Goal: Find specific page/section: Find specific page/section

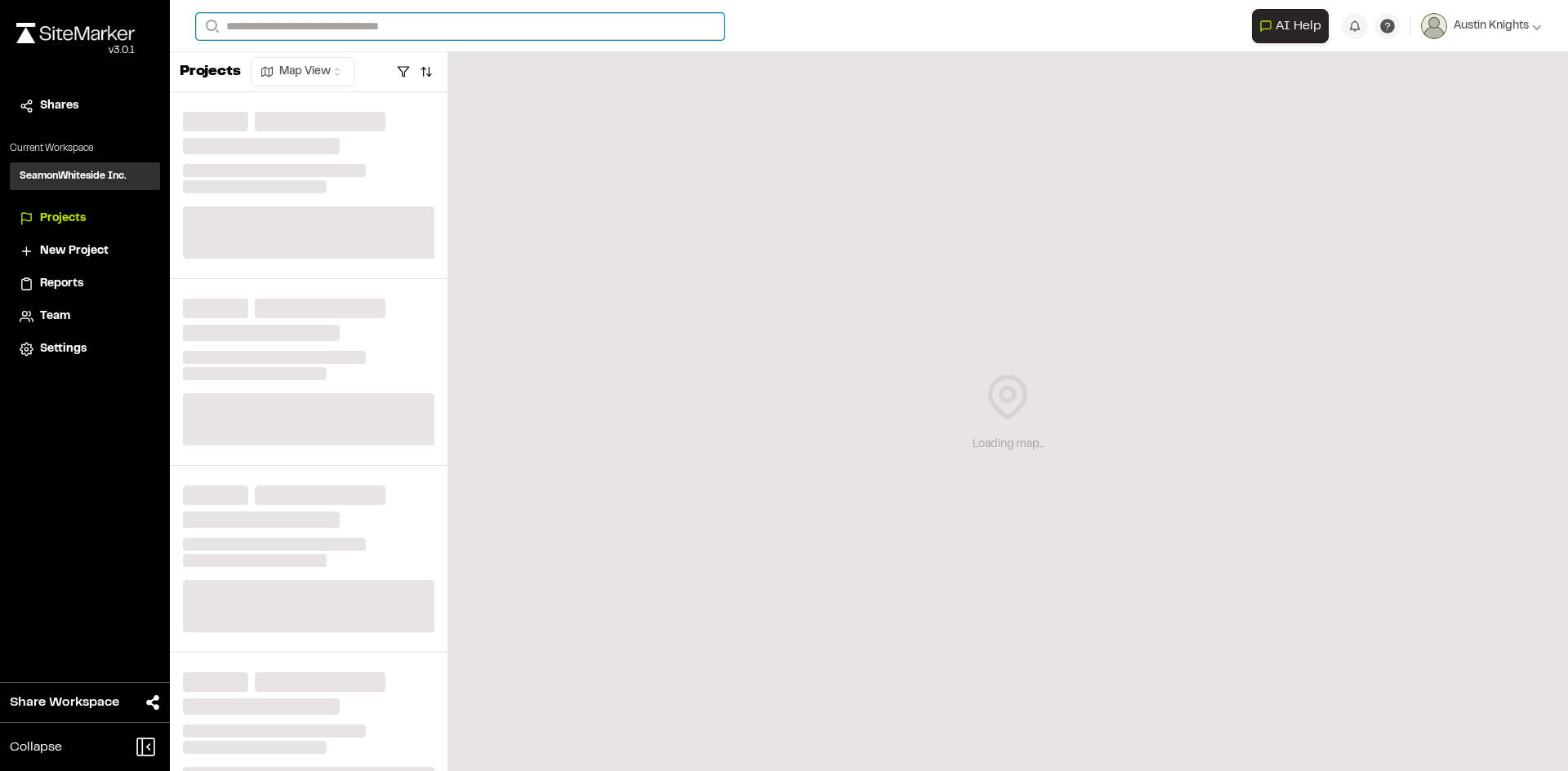
click at [493, 29] on input "Search" at bounding box center [459, 27] width 528 height 27
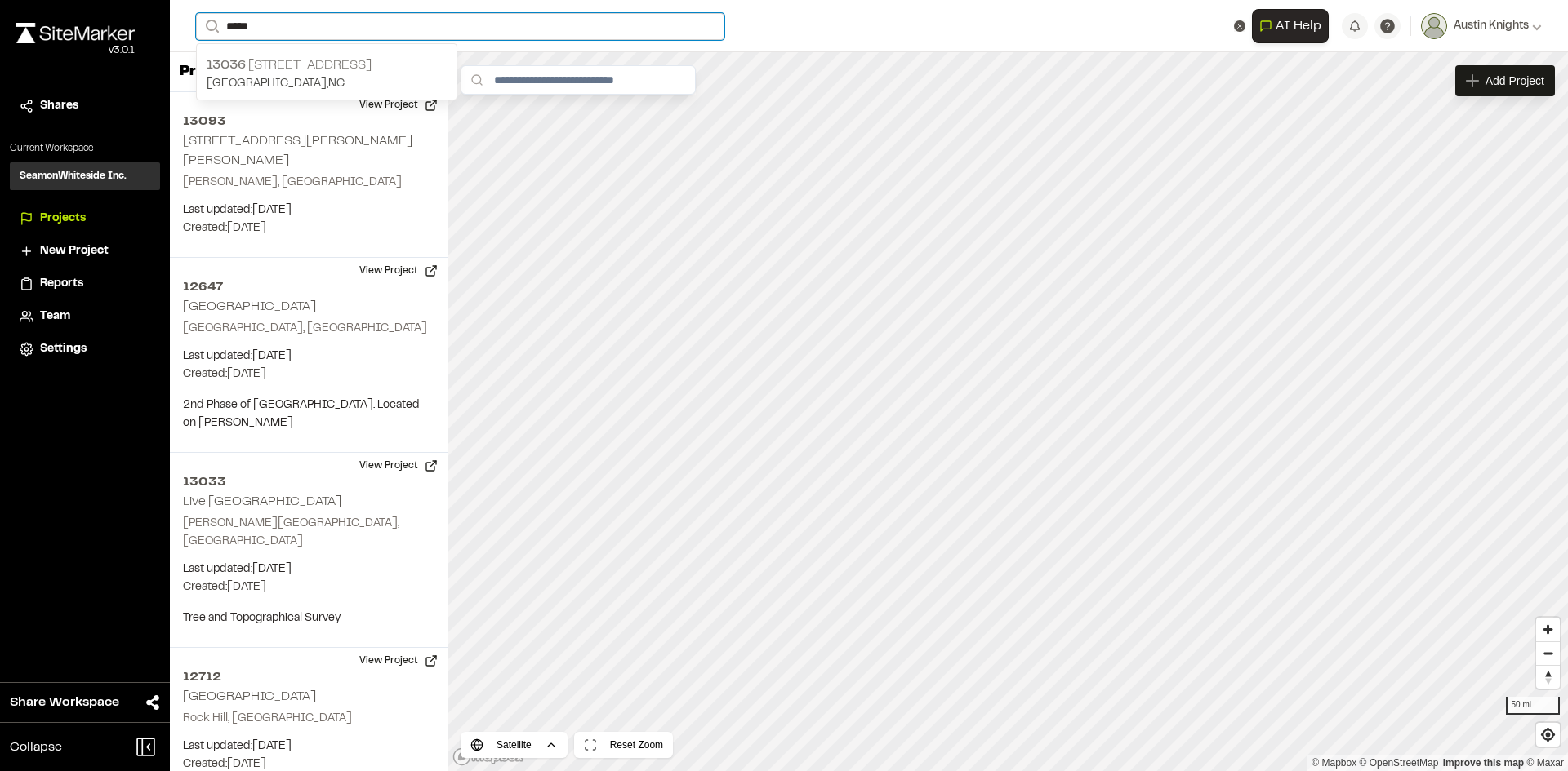
type input "*****"
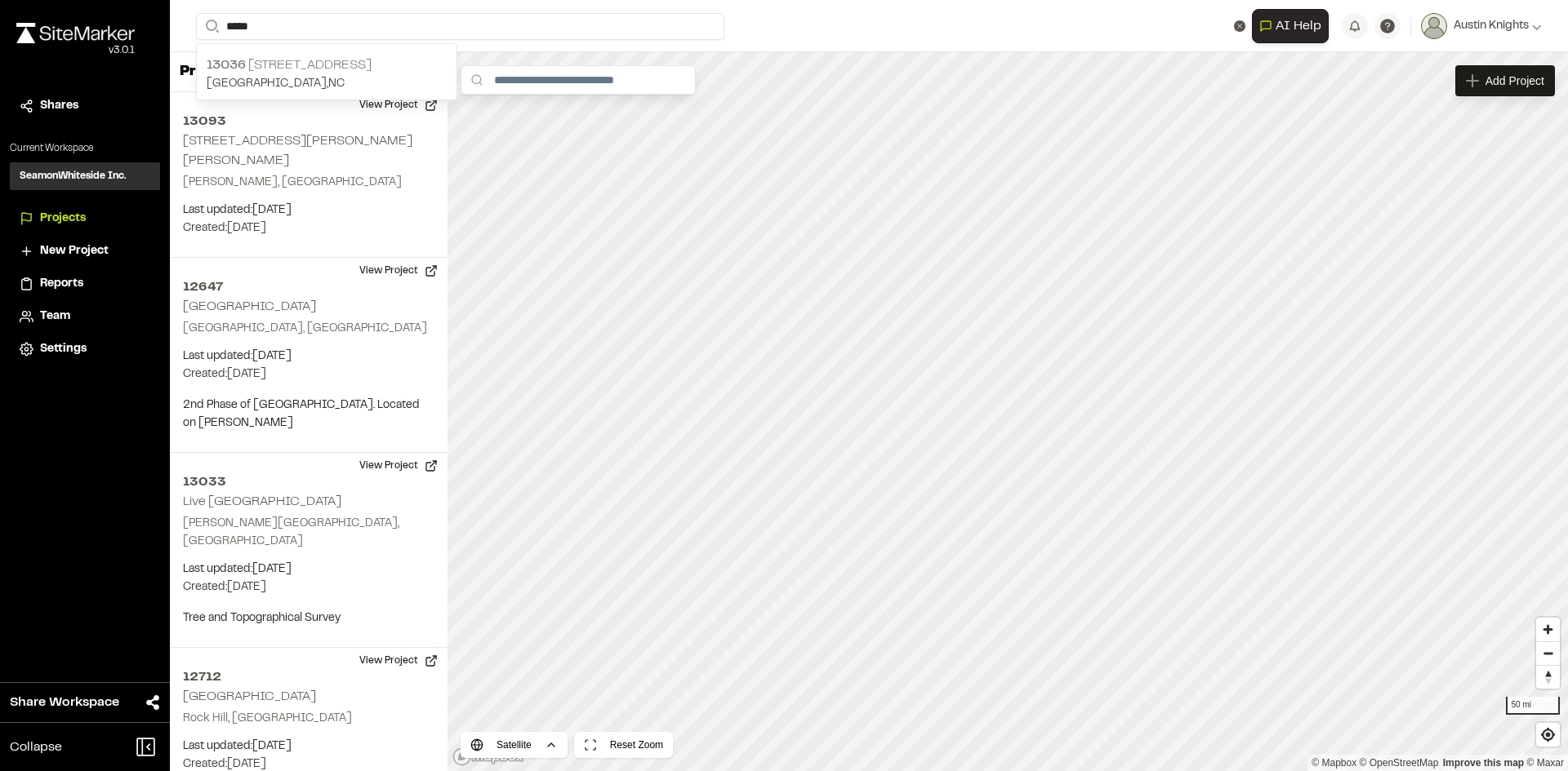
click at [404, 89] on p "[GEOGRAPHIC_DATA] , [GEOGRAPHIC_DATA]" at bounding box center [326, 84] width 240 height 18
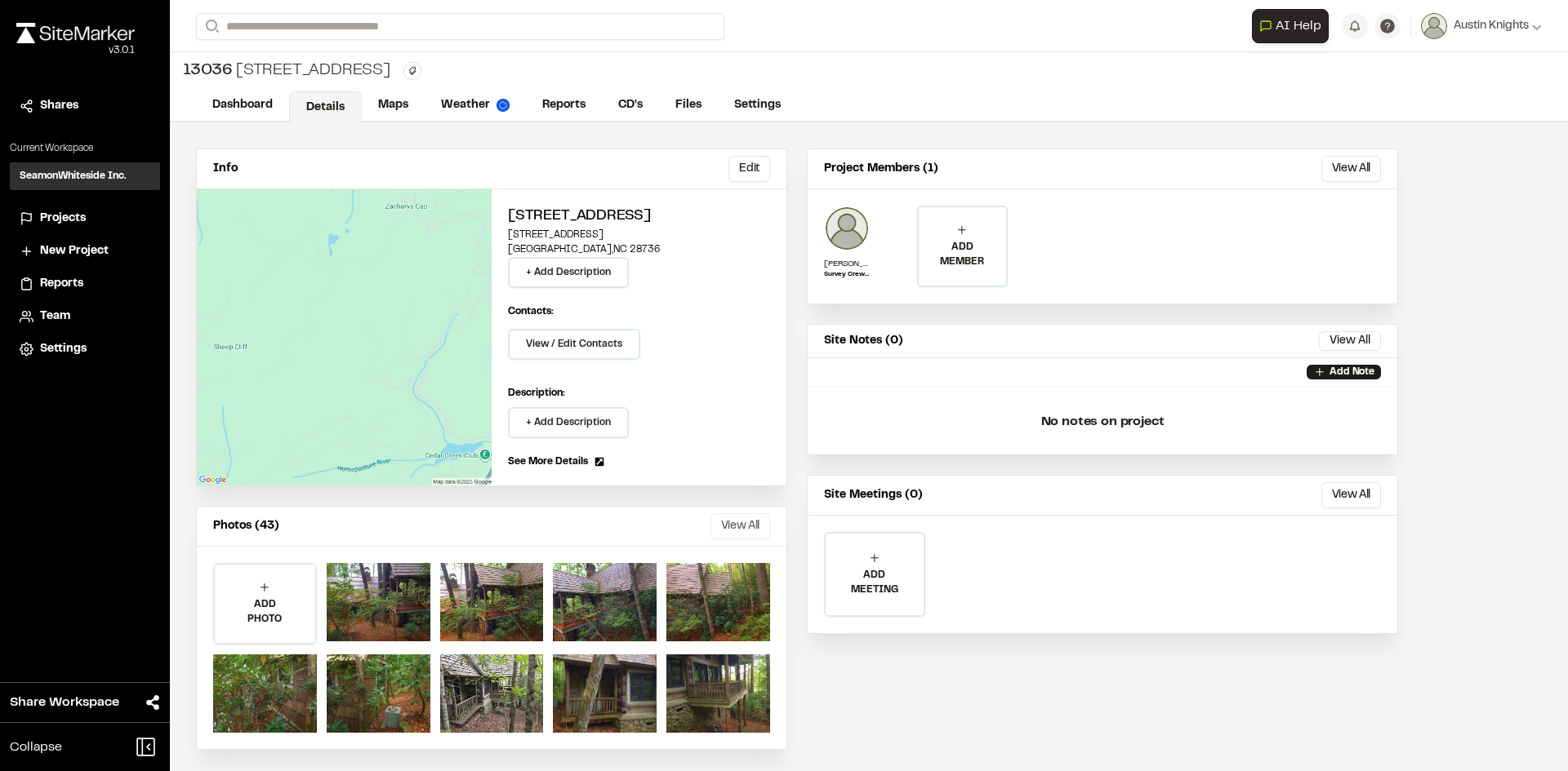
click at [717, 523] on button "View All" at bounding box center [740, 526] width 60 height 26
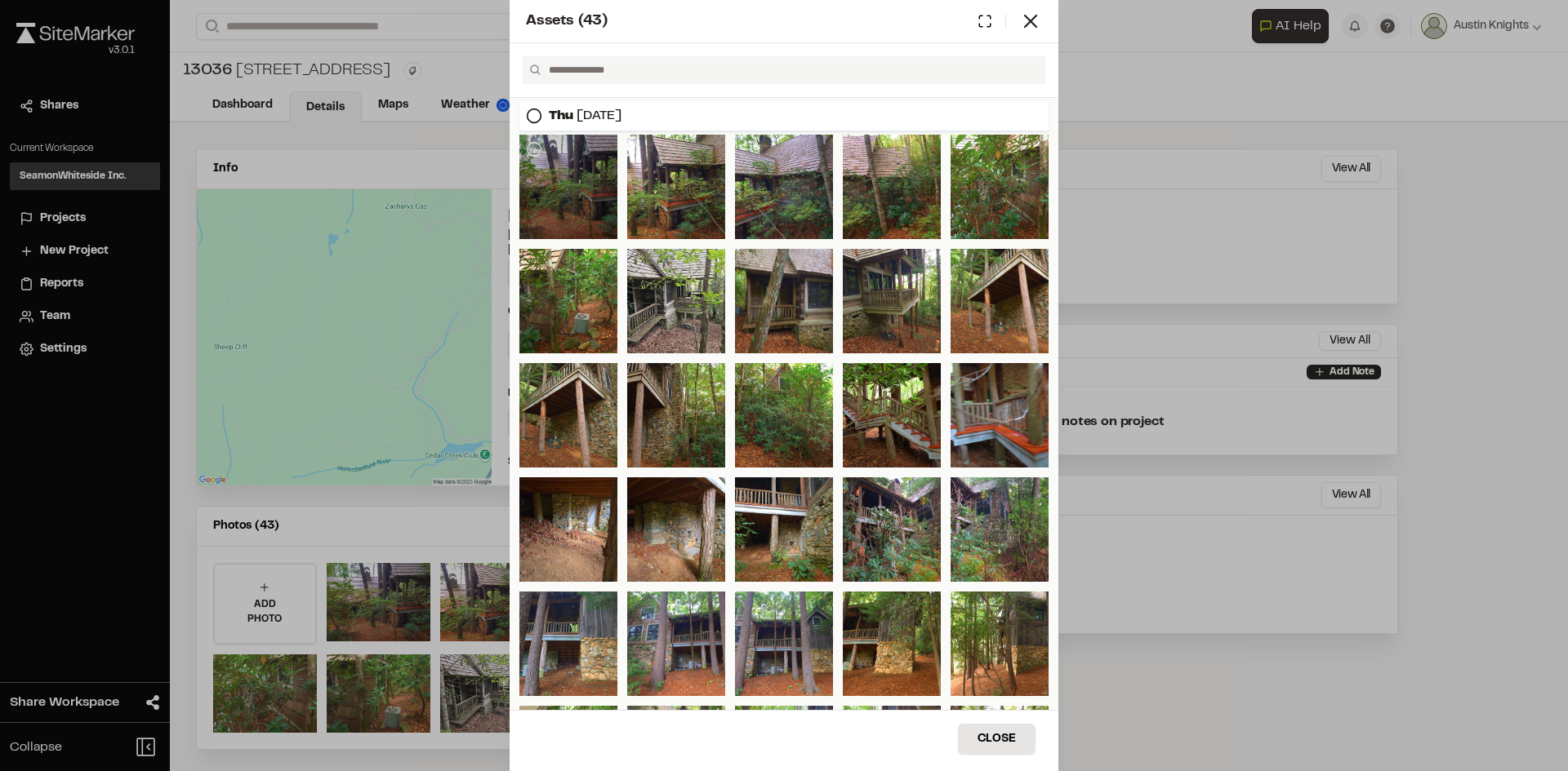
click at [582, 179] on div at bounding box center [569, 187] width 98 height 105
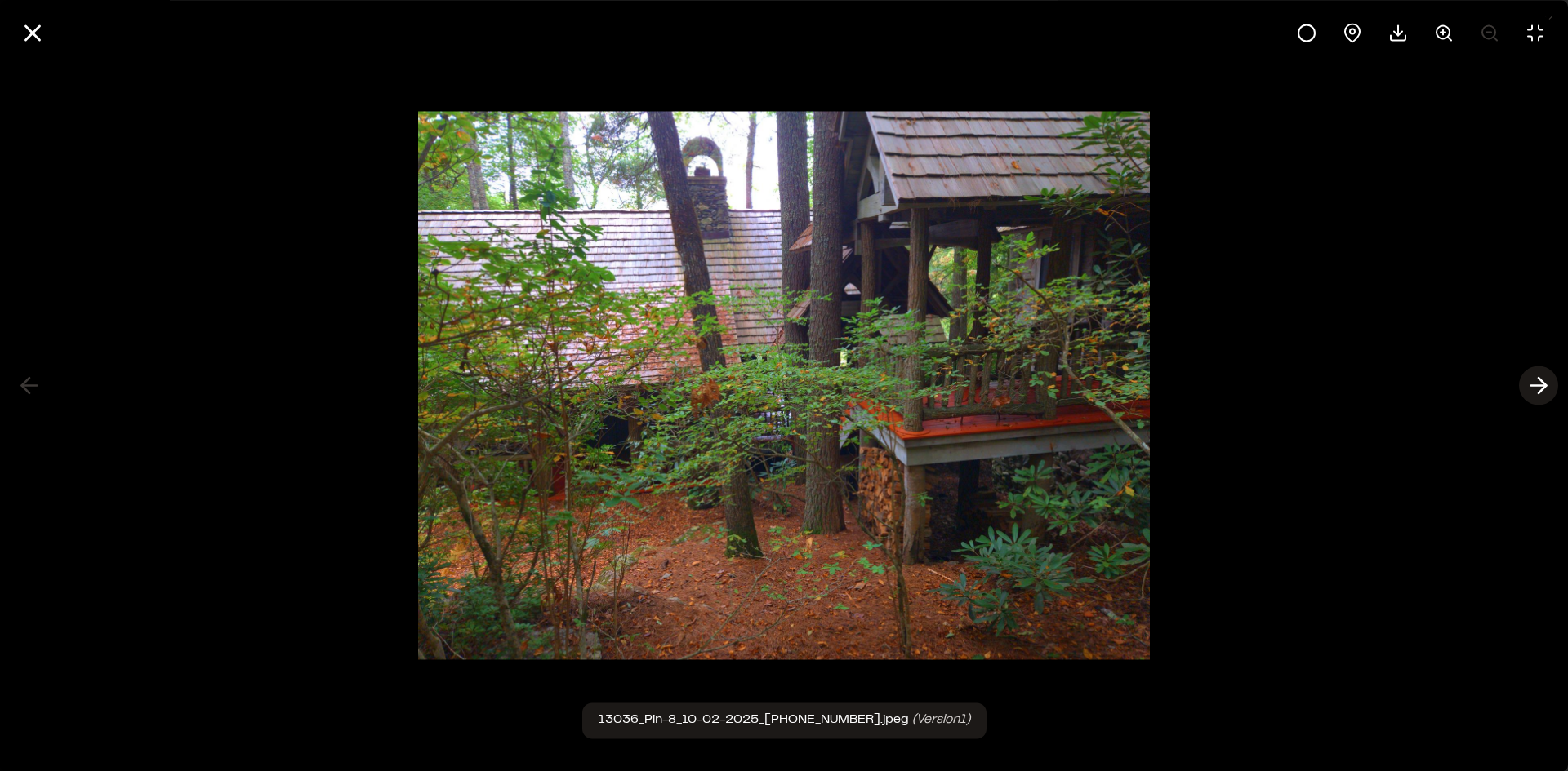
click at [1554, 392] on button at bounding box center [1539, 386] width 39 height 39
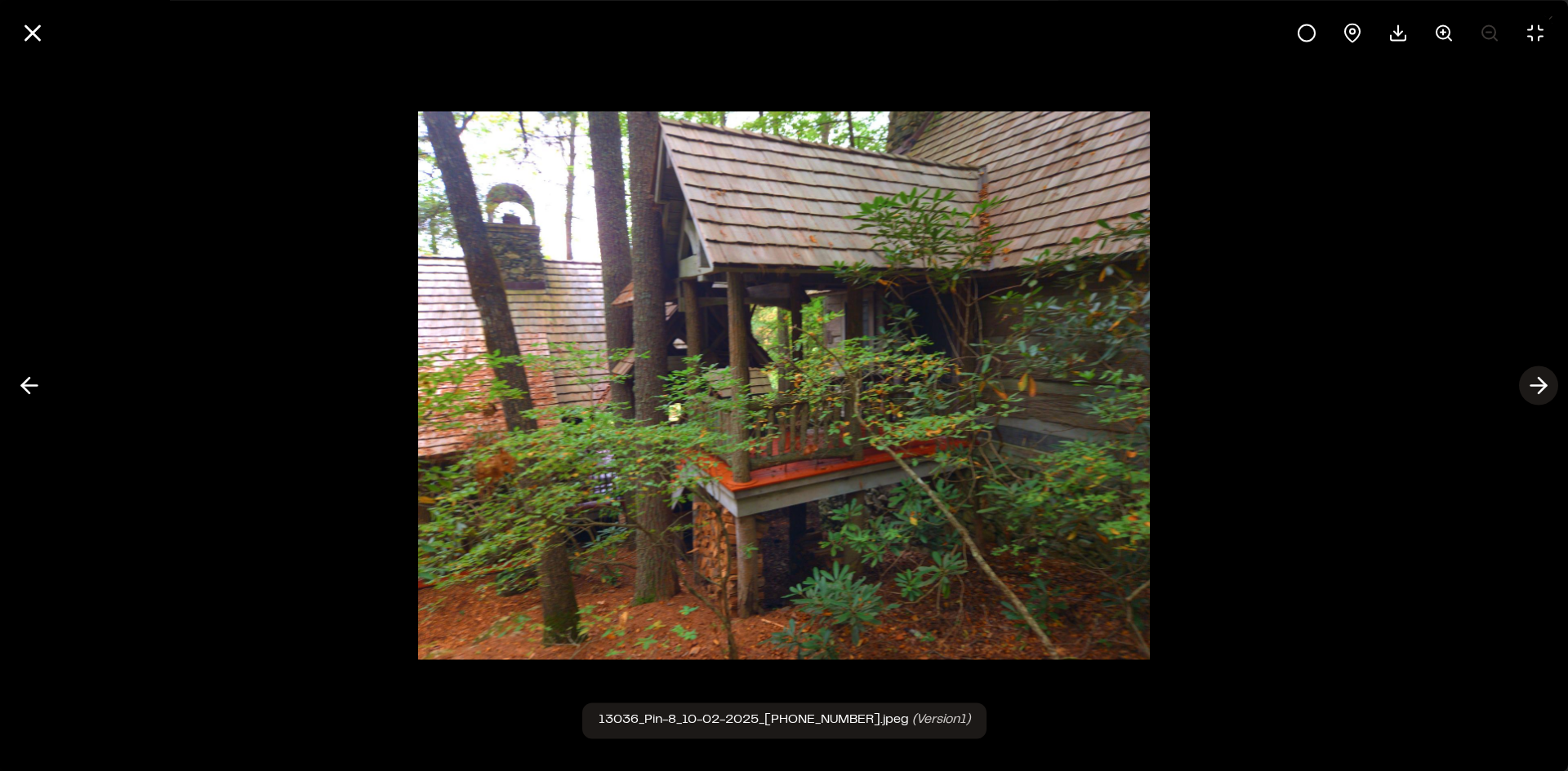
click at [1554, 392] on button at bounding box center [1539, 386] width 39 height 39
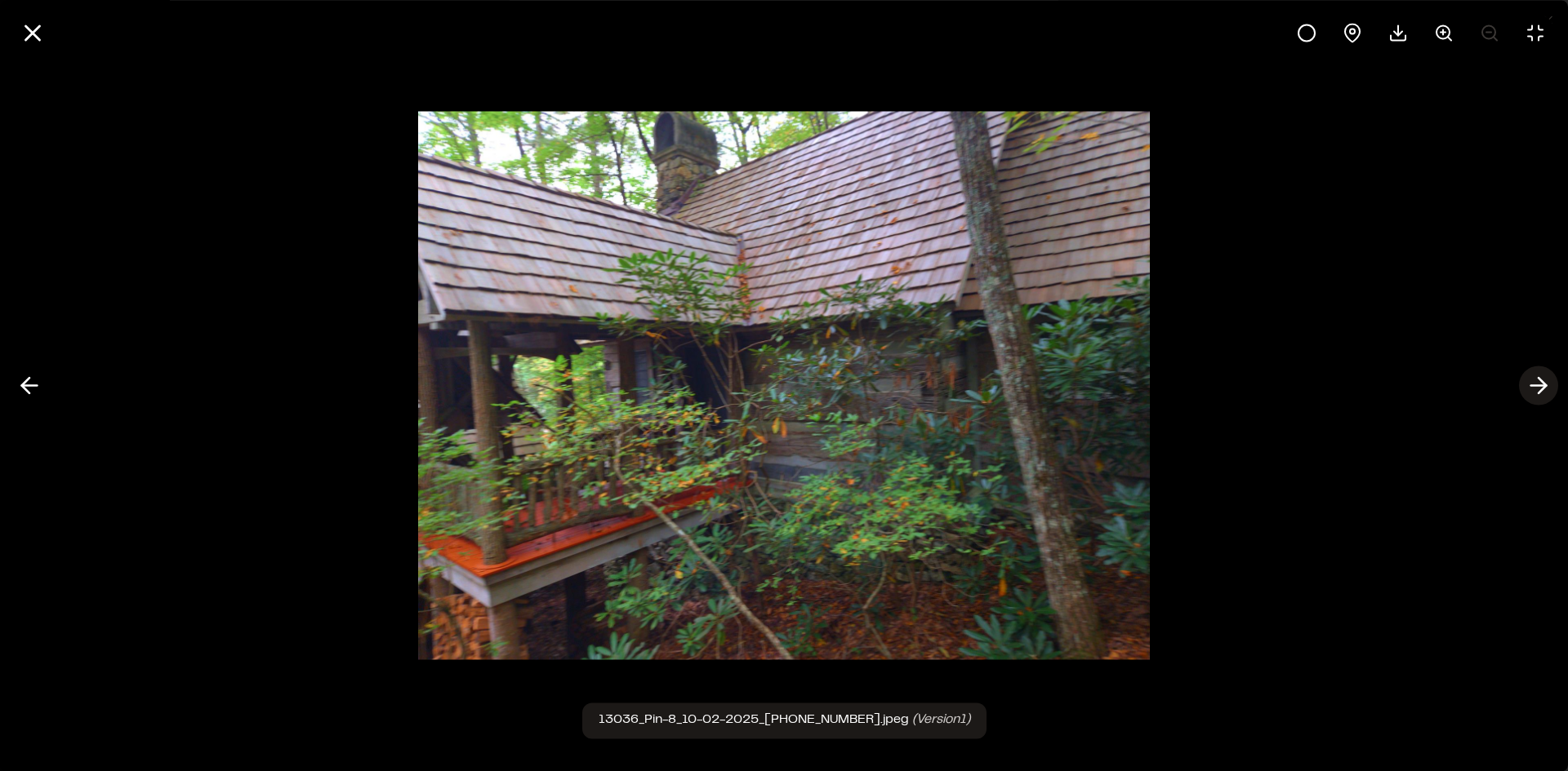
click at [1554, 392] on button at bounding box center [1539, 386] width 39 height 39
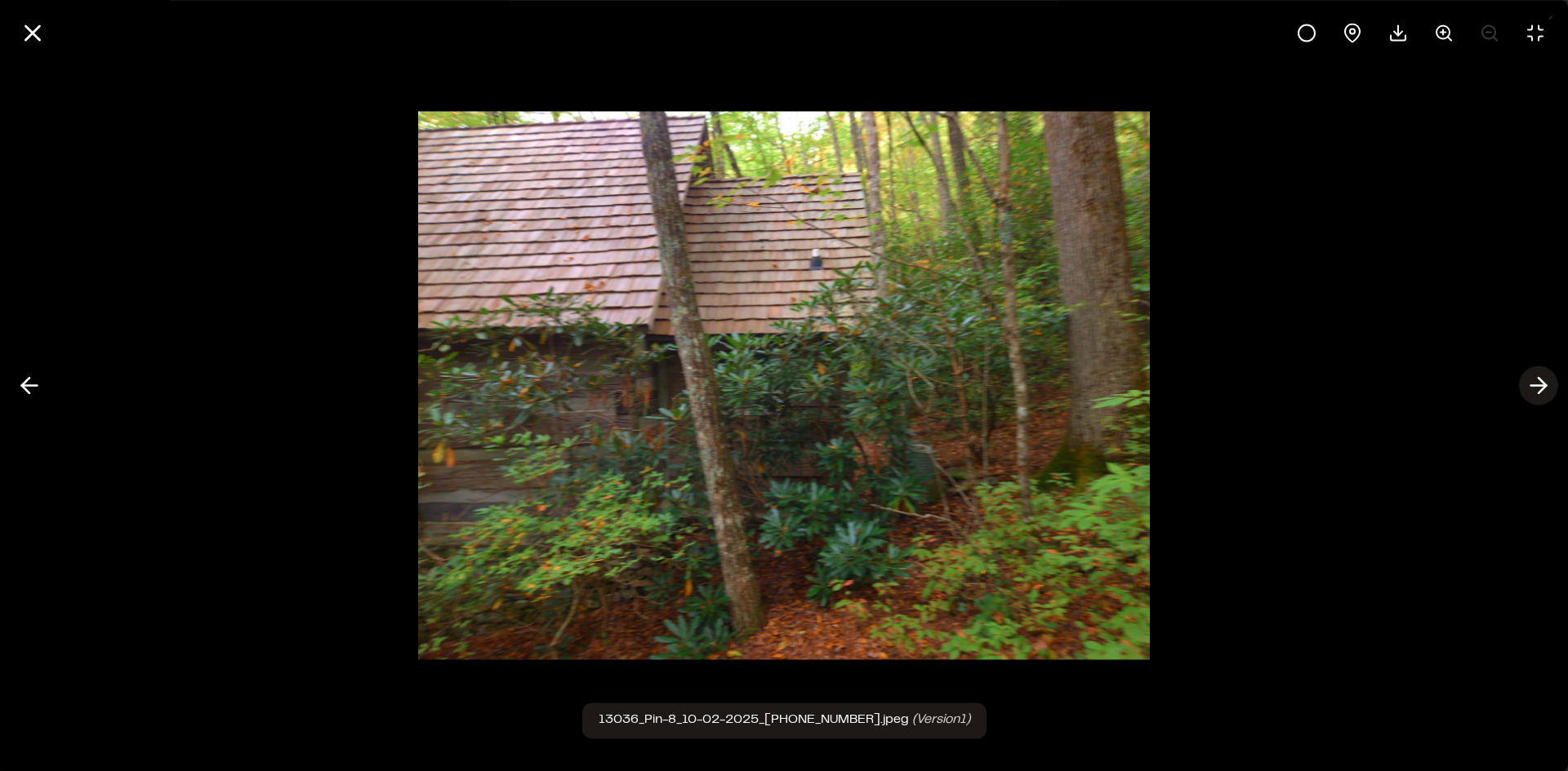
click at [1554, 392] on button at bounding box center [1539, 386] width 39 height 39
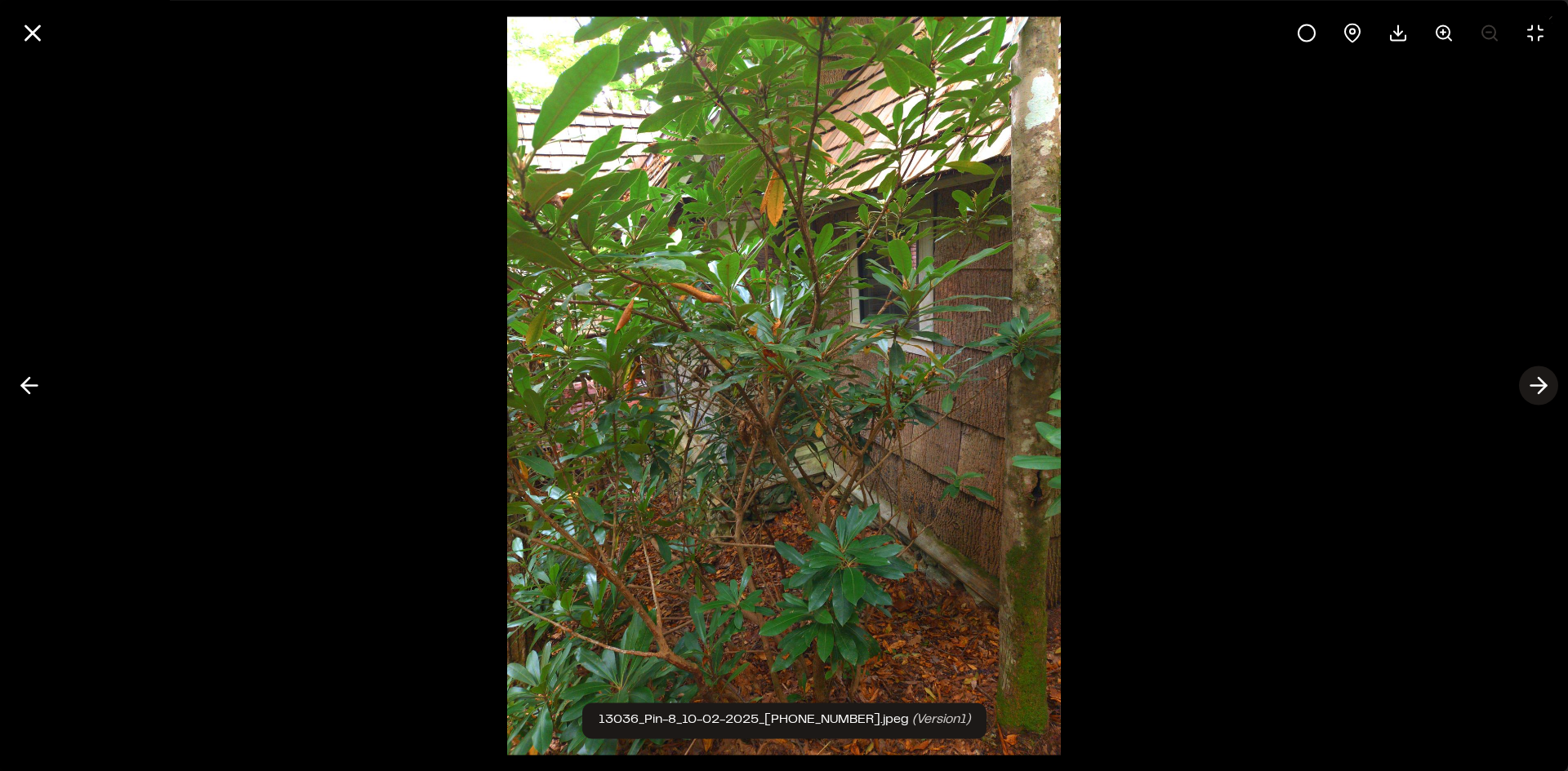
click at [1554, 392] on button at bounding box center [1539, 386] width 39 height 39
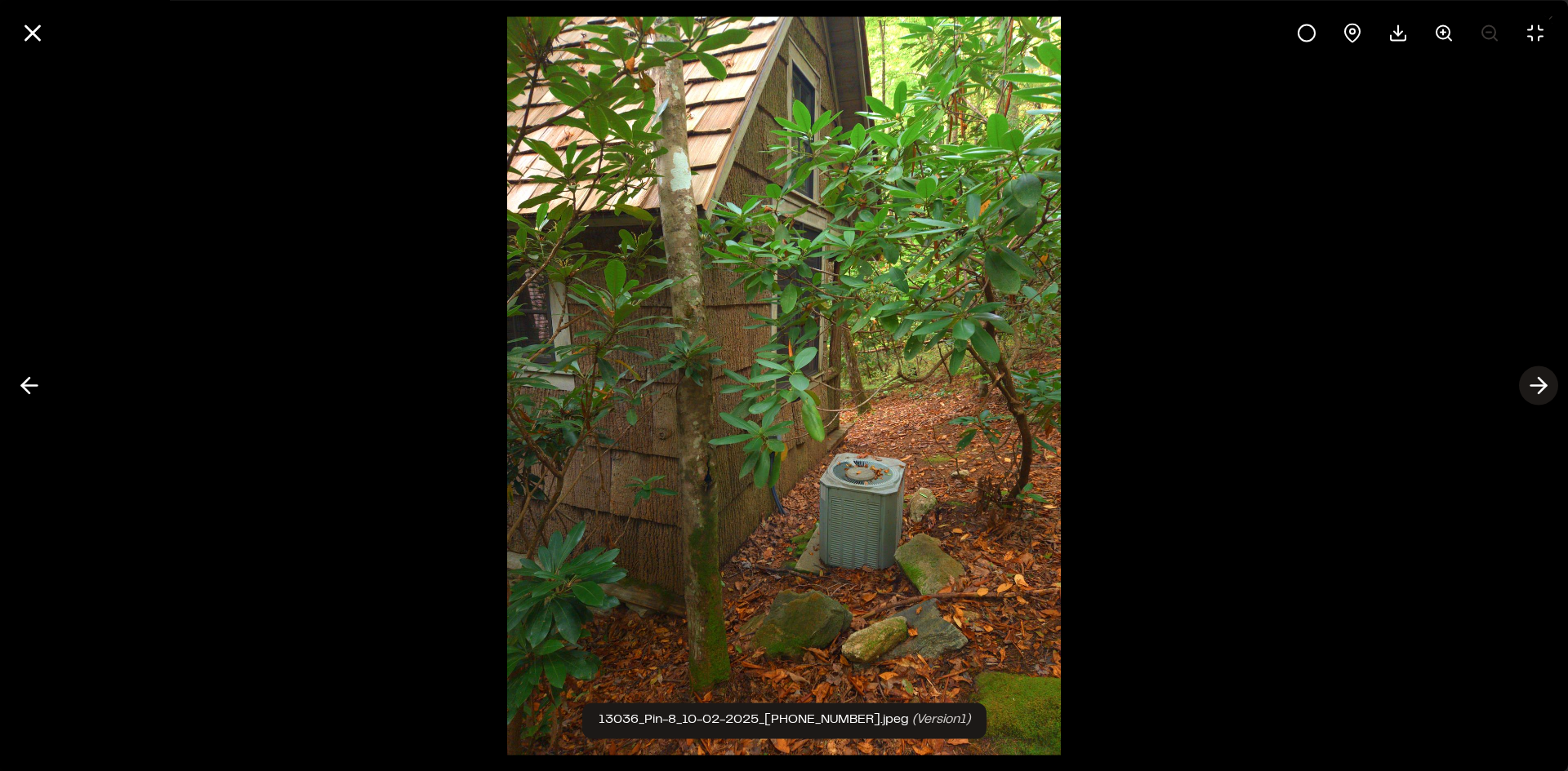
click at [1554, 392] on button at bounding box center [1539, 386] width 39 height 39
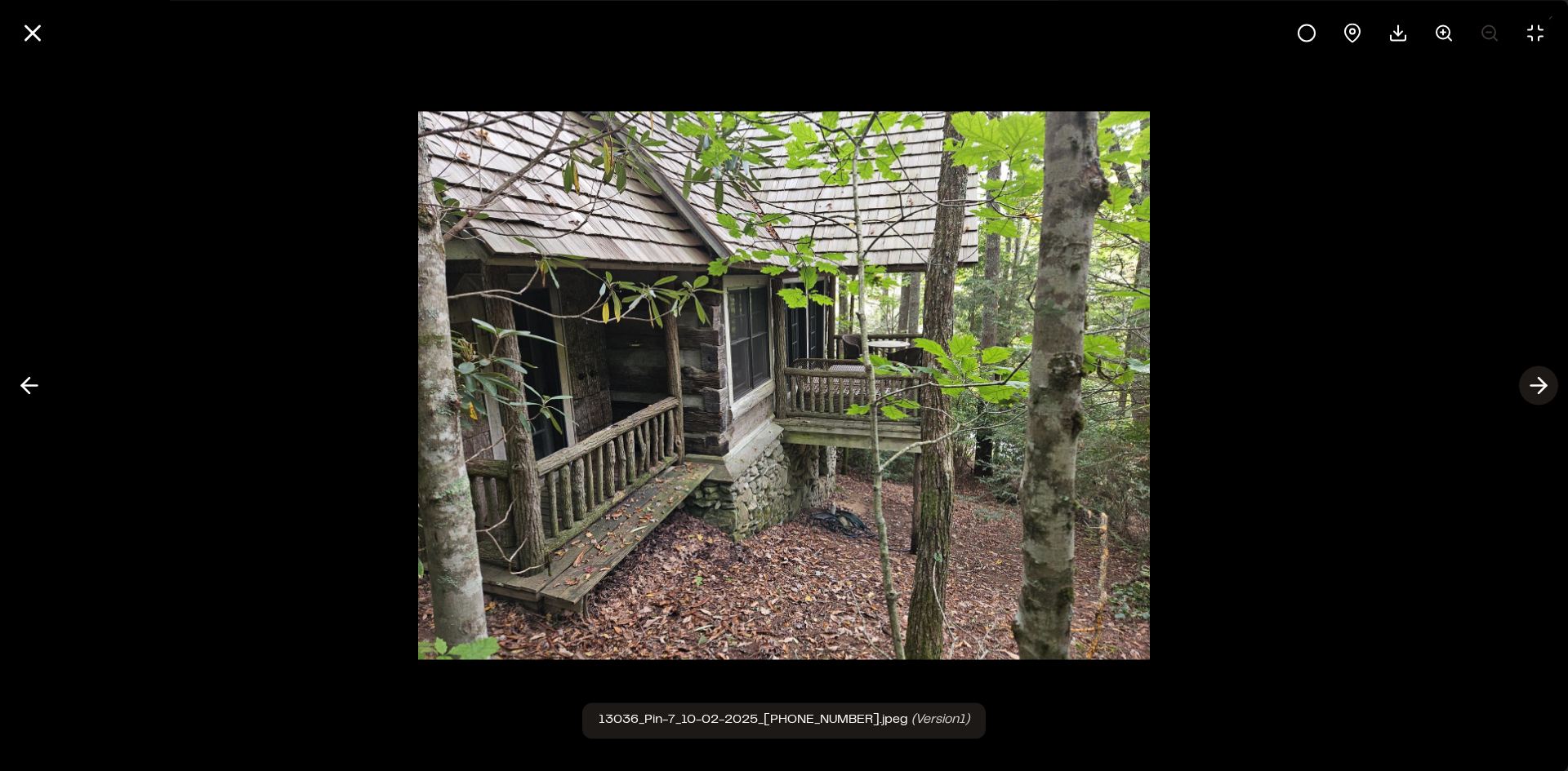
click at [1554, 392] on button at bounding box center [1539, 386] width 39 height 39
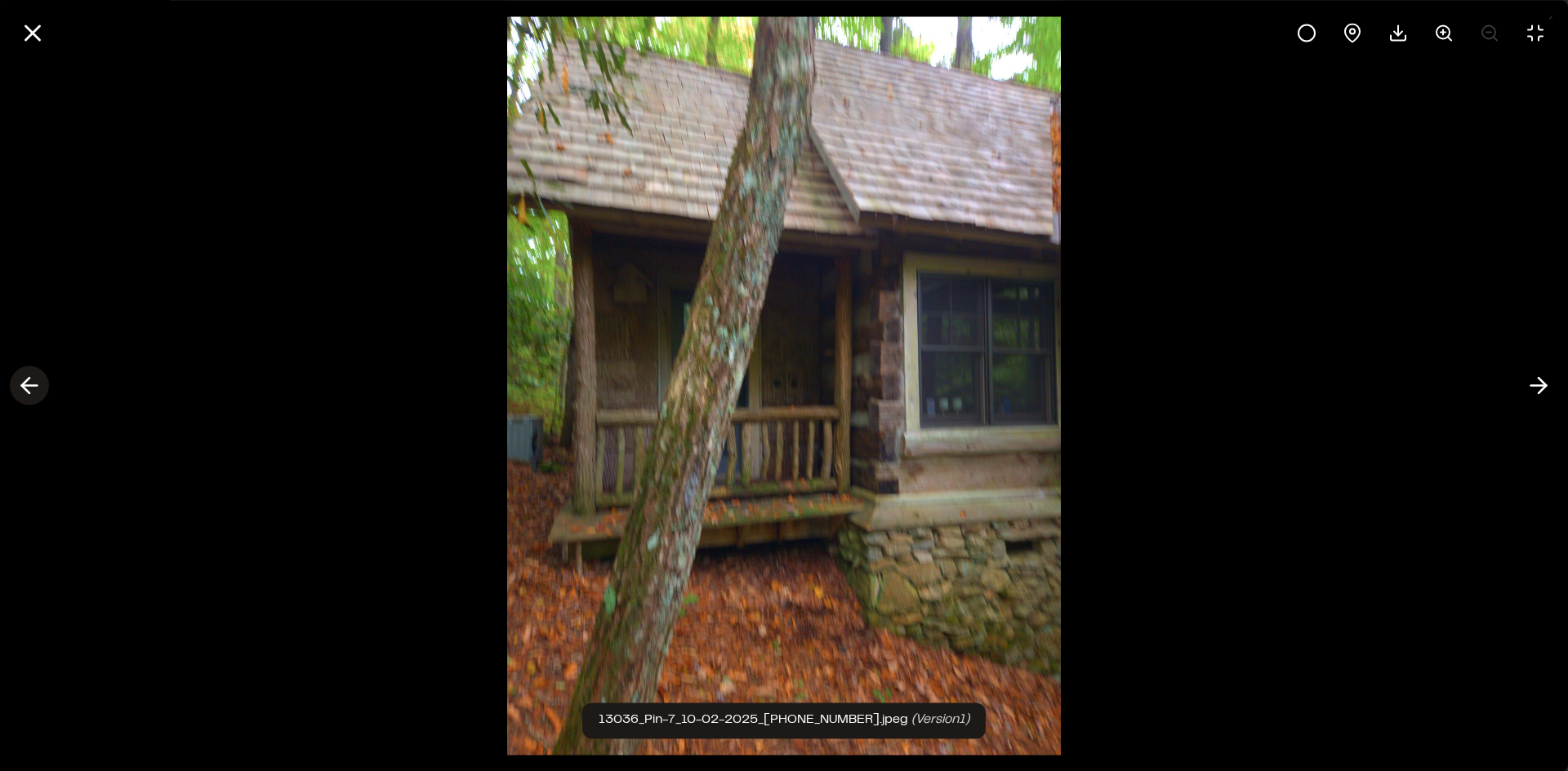
click at [29, 393] on polyline at bounding box center [26, 385] width 7 height 15
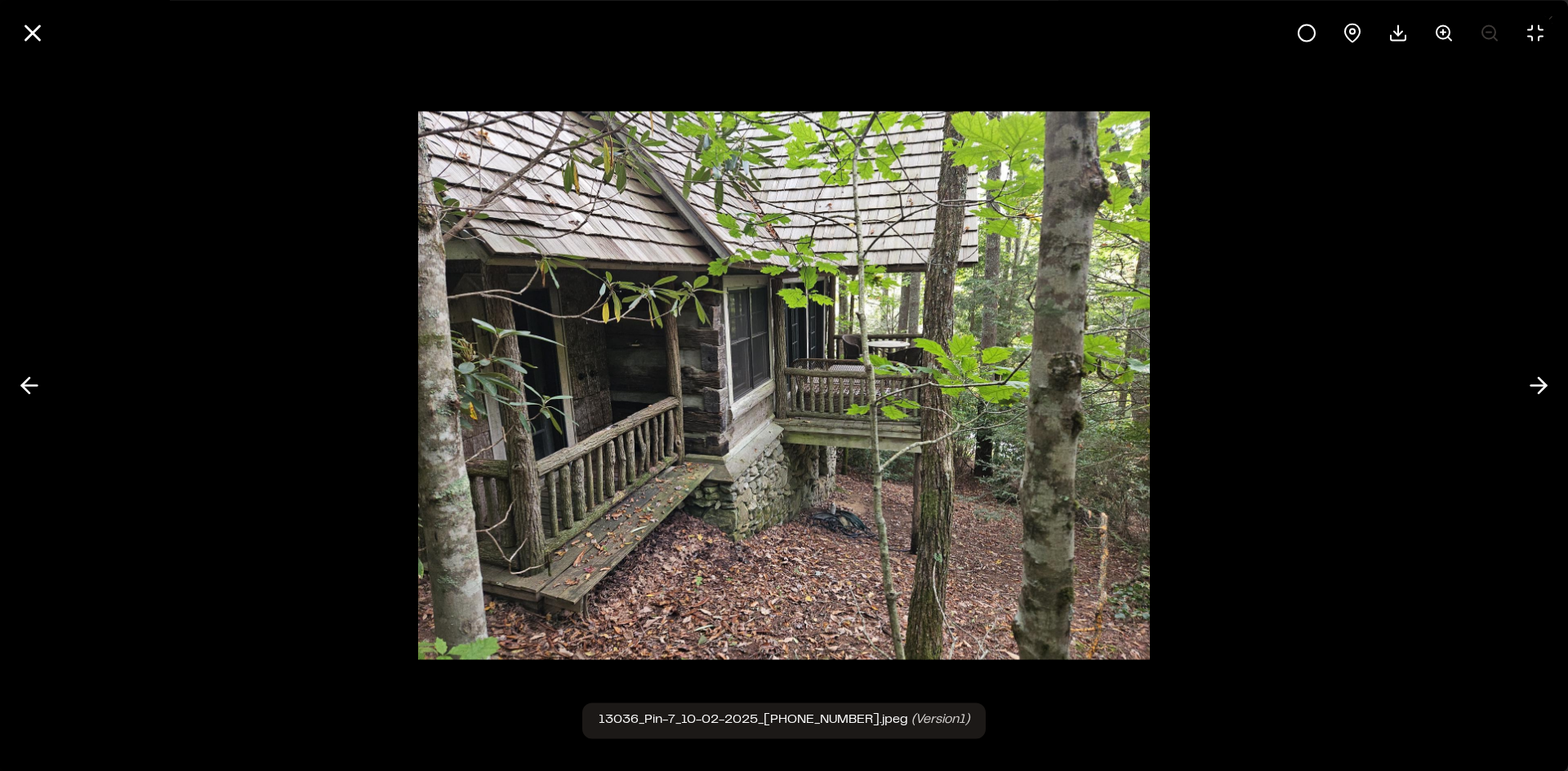
click at [163, 203] on div at bounding box center [784, 385] width 1568 height 771
click at [32, 387] on icon at bounding box center [29, 386] width 26 height 28
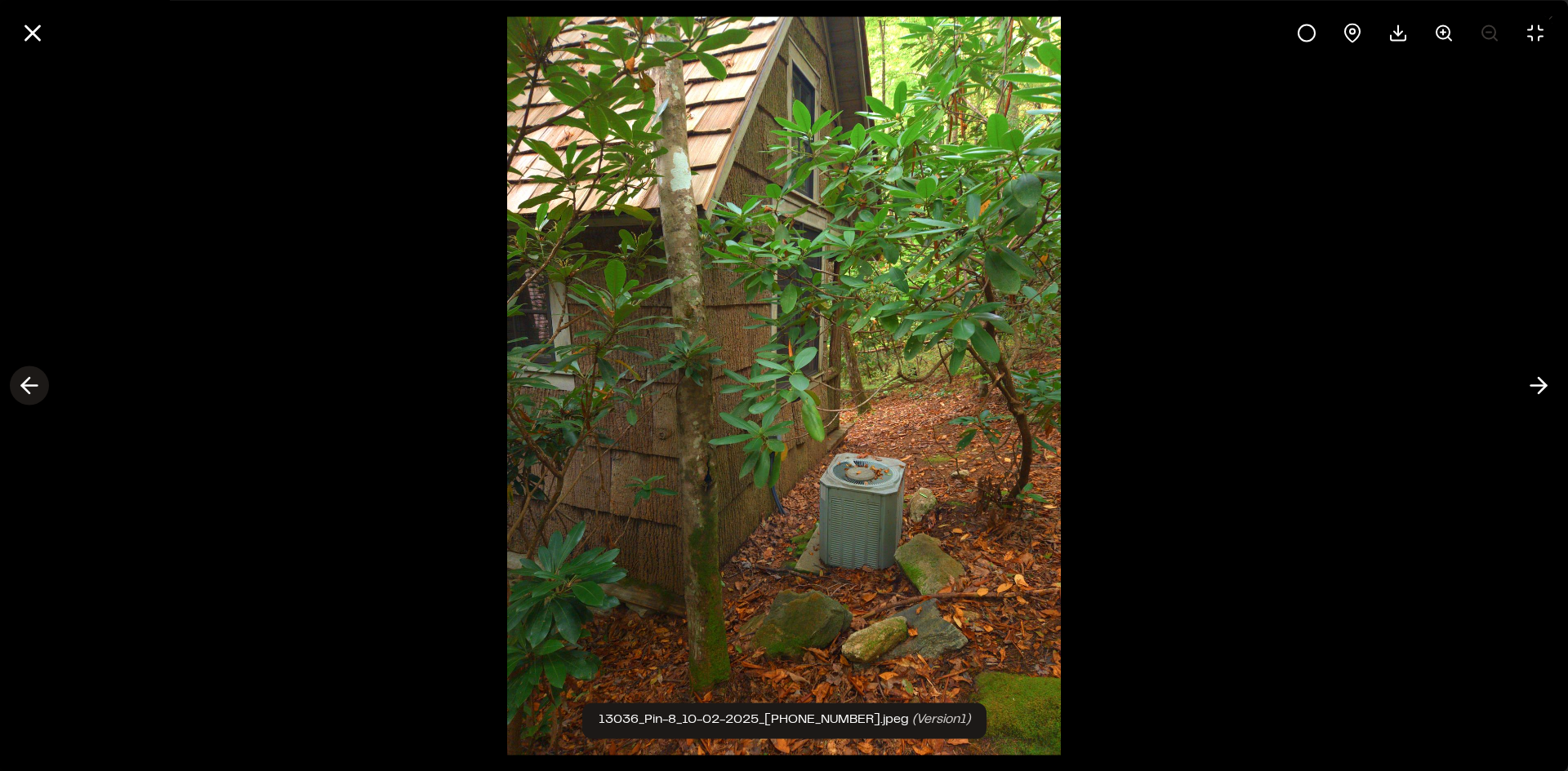
click at [32, 387] on icon at bounding box center [29, 386] width 26 height 28
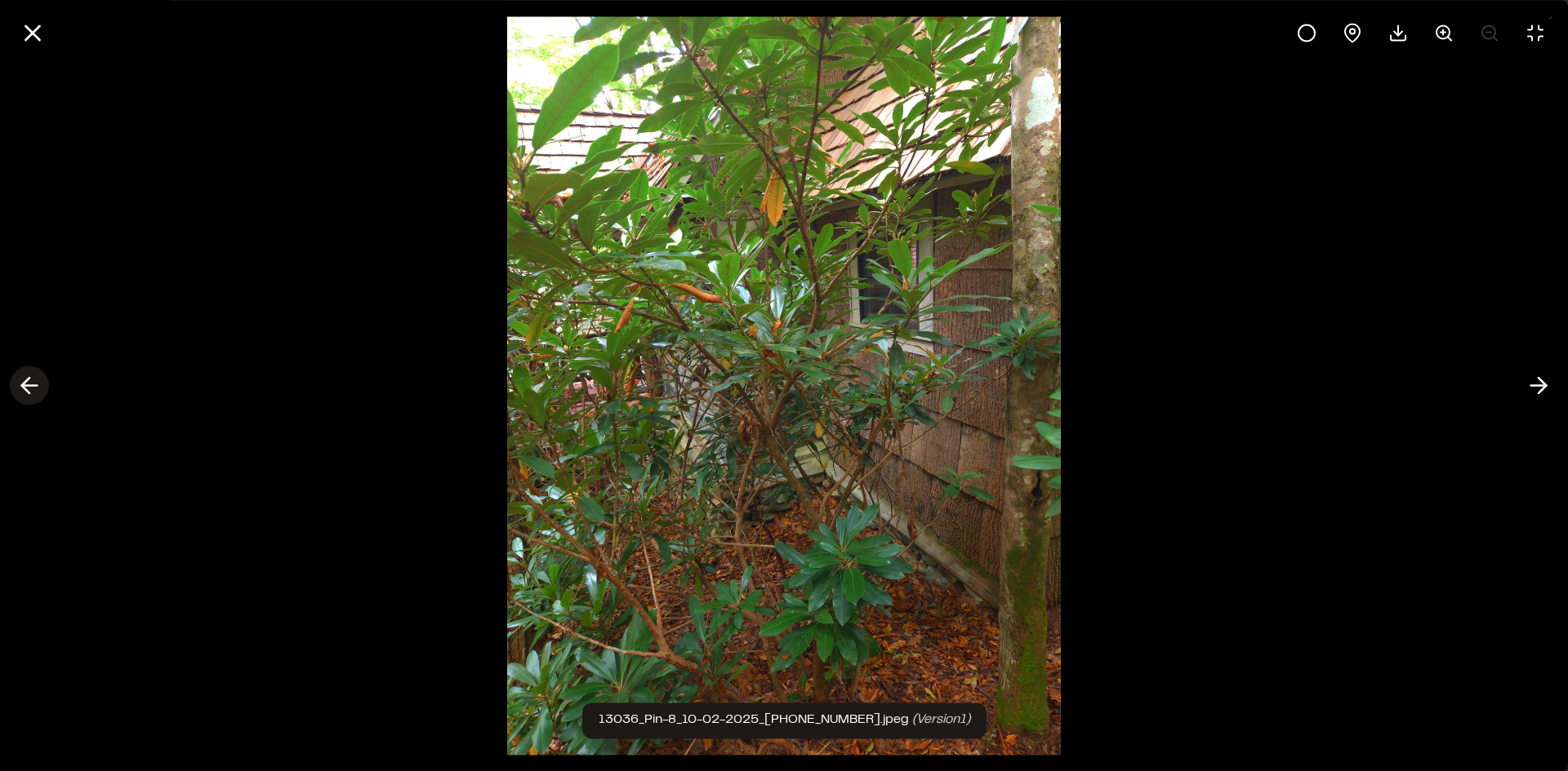
click at [32, 387] on icon at bounding box center [29, 386] width 26 height 28
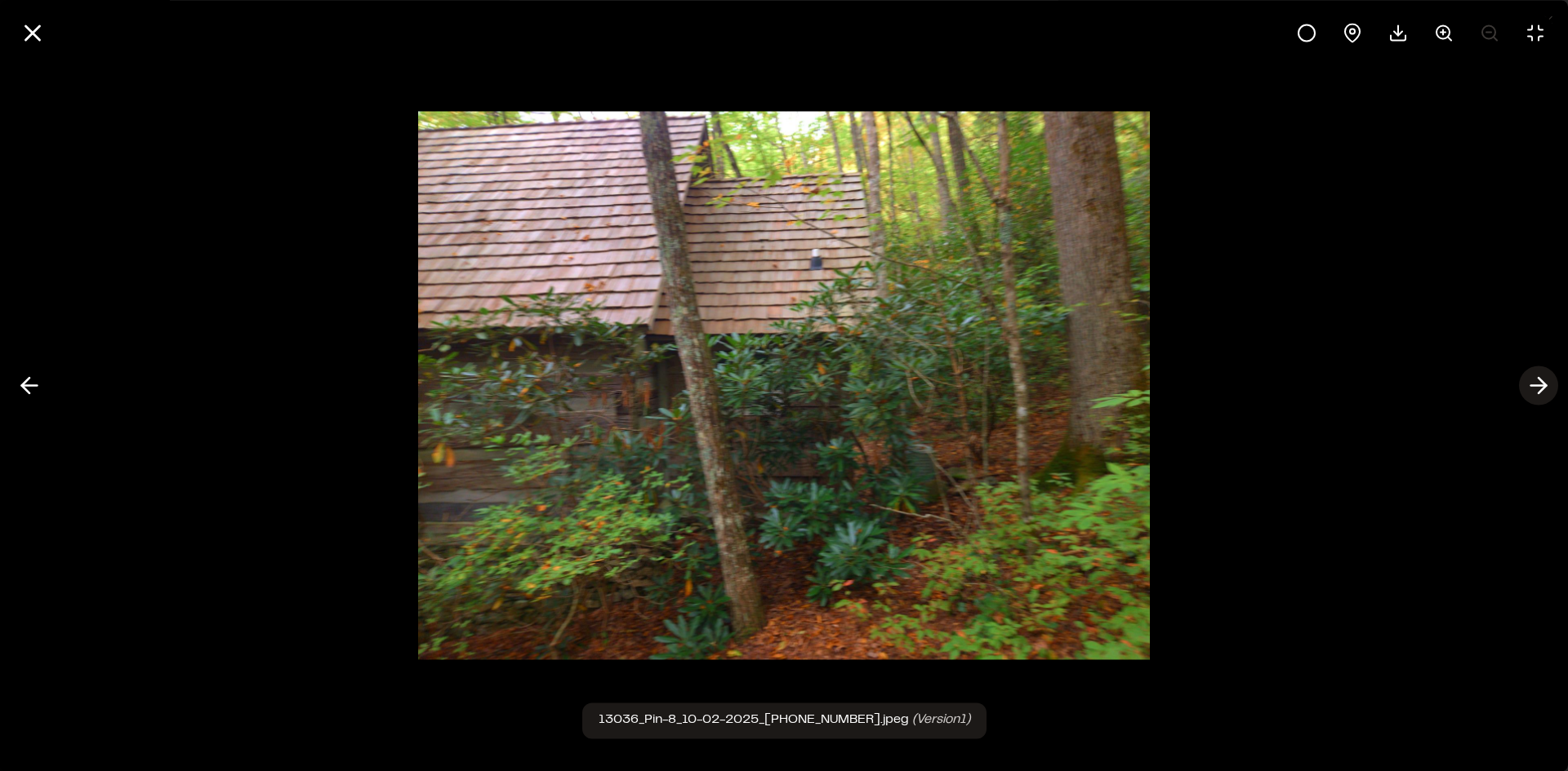
click at [1547, 392] on icon at bounding box center [1538, 386] width 26 height 28
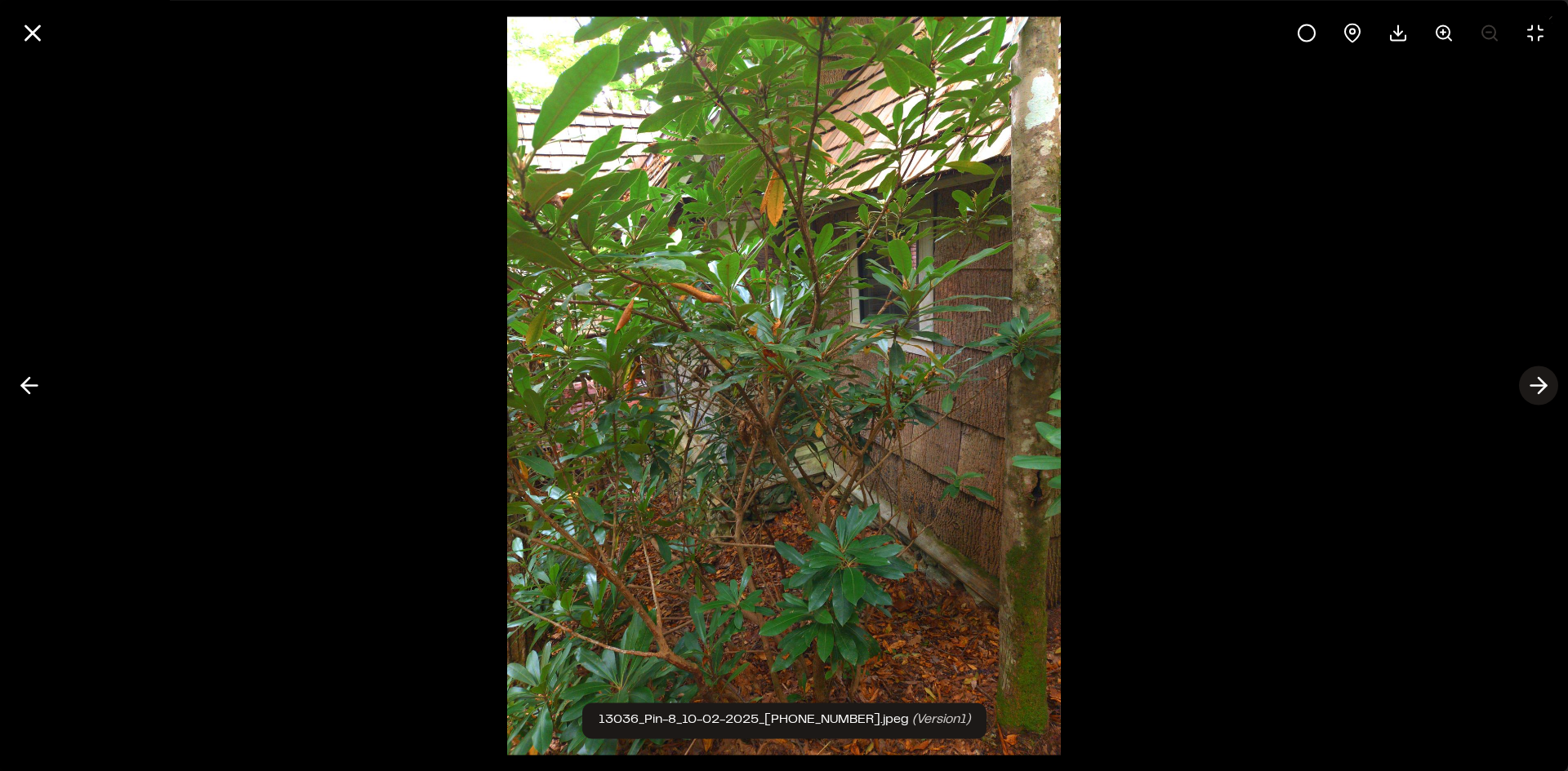
click at [1547, 392] on icon at bounding box center [1538, 386] width 26 height 28
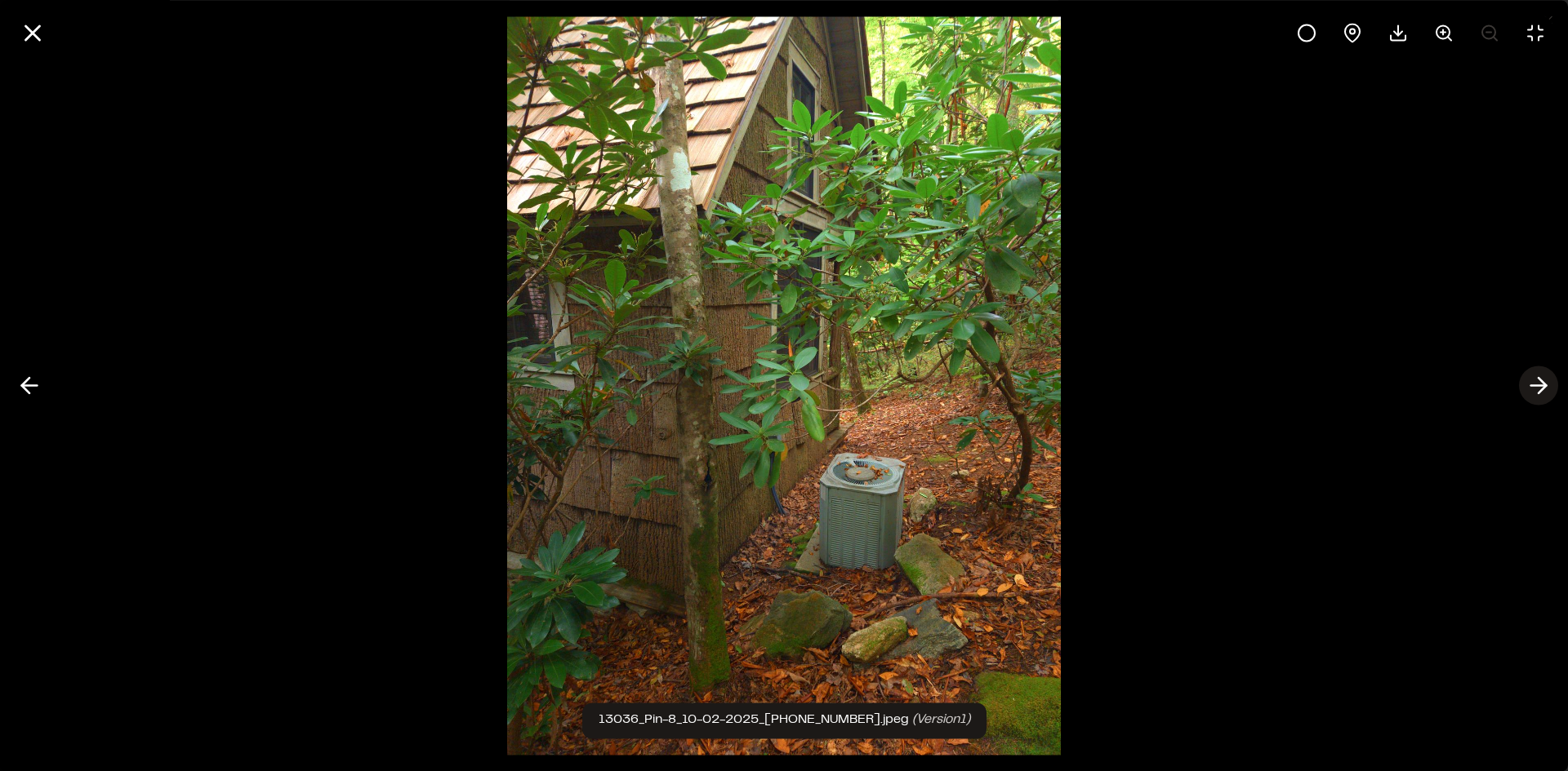
click at [1547, 392] on icon at bounding box center [1538, 386] width 26 height 28
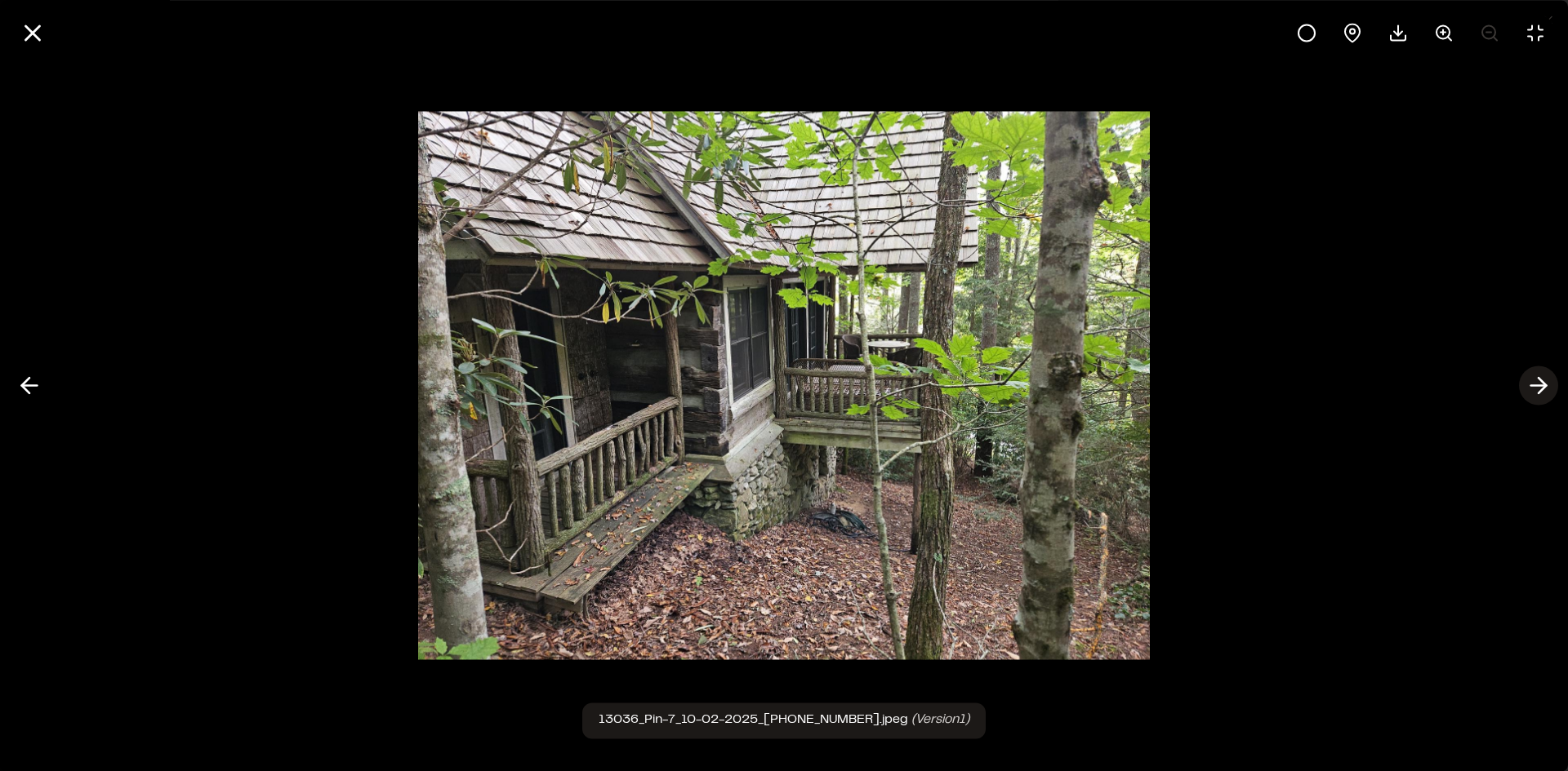
click at [1547, 392] on icon at bounding box center [1538, 386] width 26 height 28
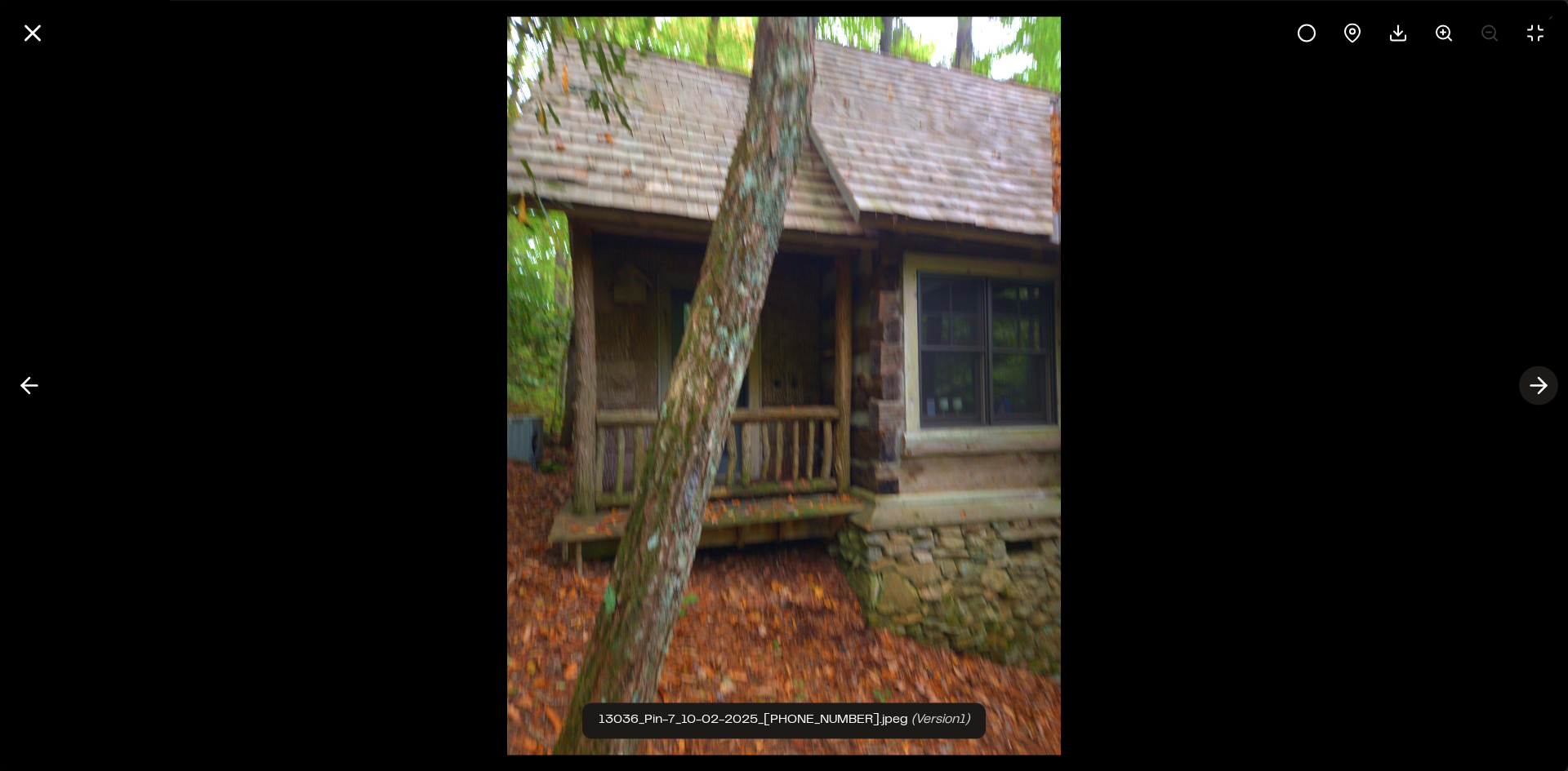
click at [1547, 392] on icon at bounding box center [1538, 386] width 26 height 28
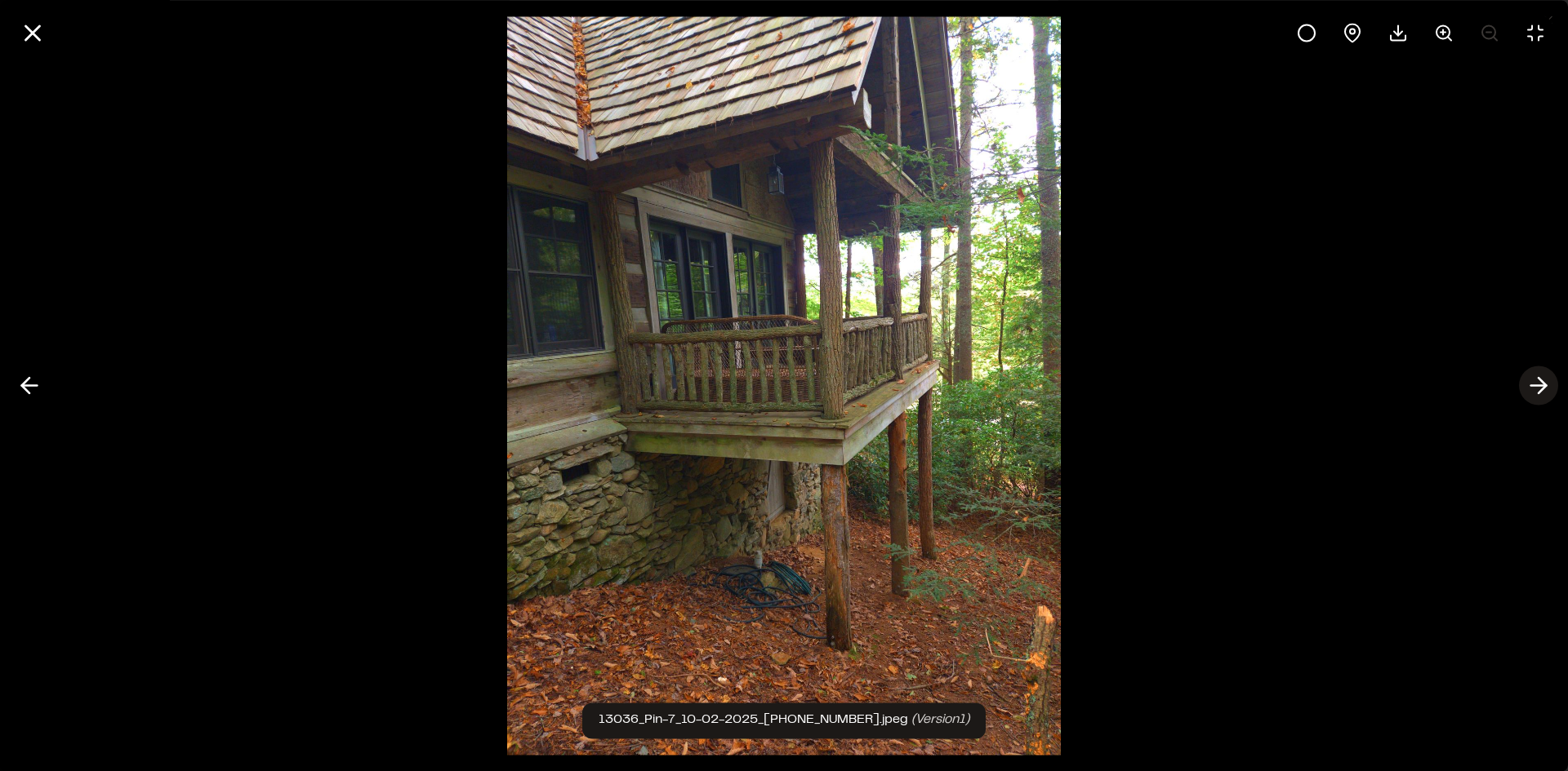
click at [1547, 392] on icon at bounding box center [1538, 386] width 26 height 28
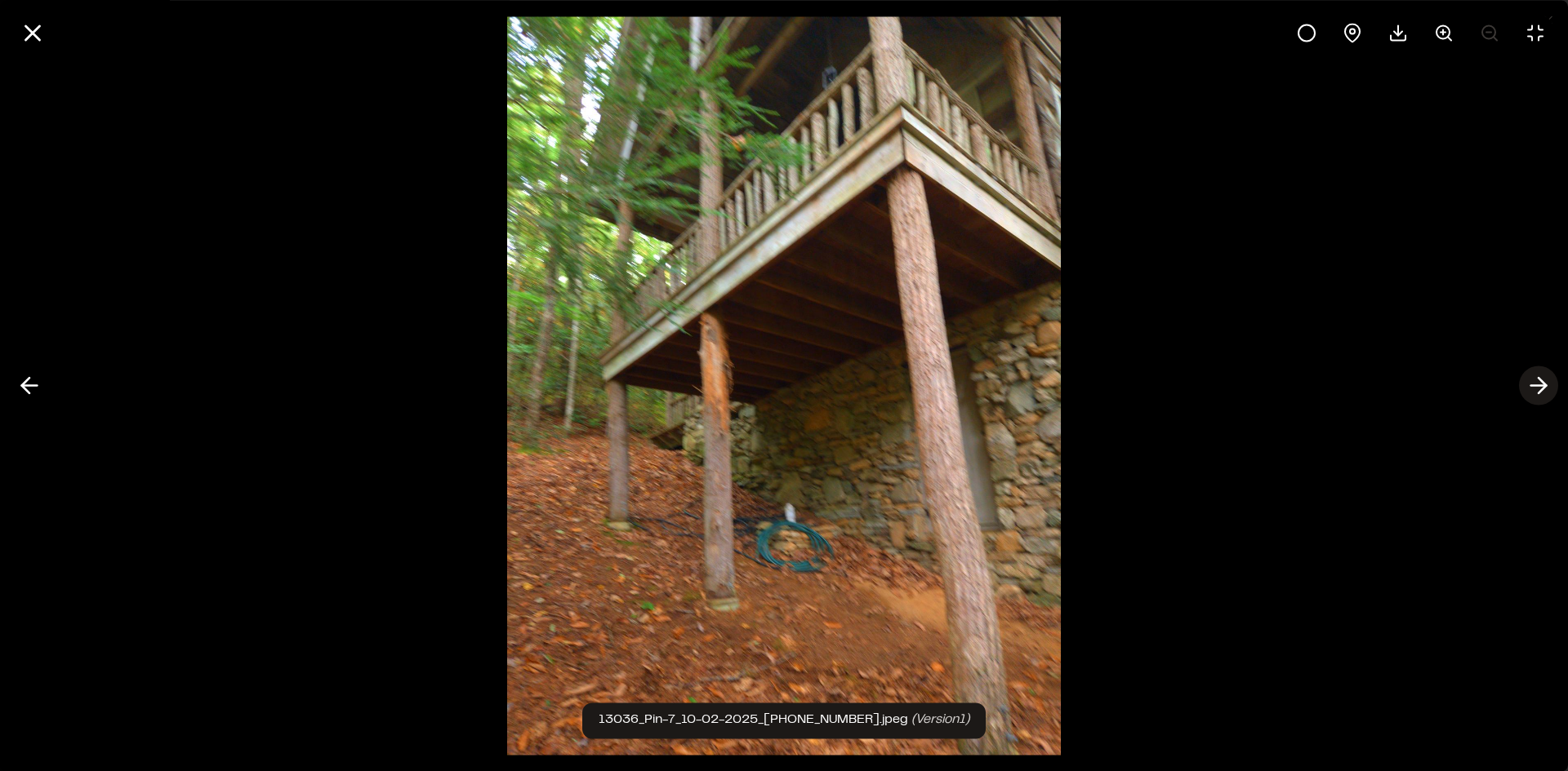
click at [1547, 392] on icon at bounding box center [1538, 386] width 26 height 28
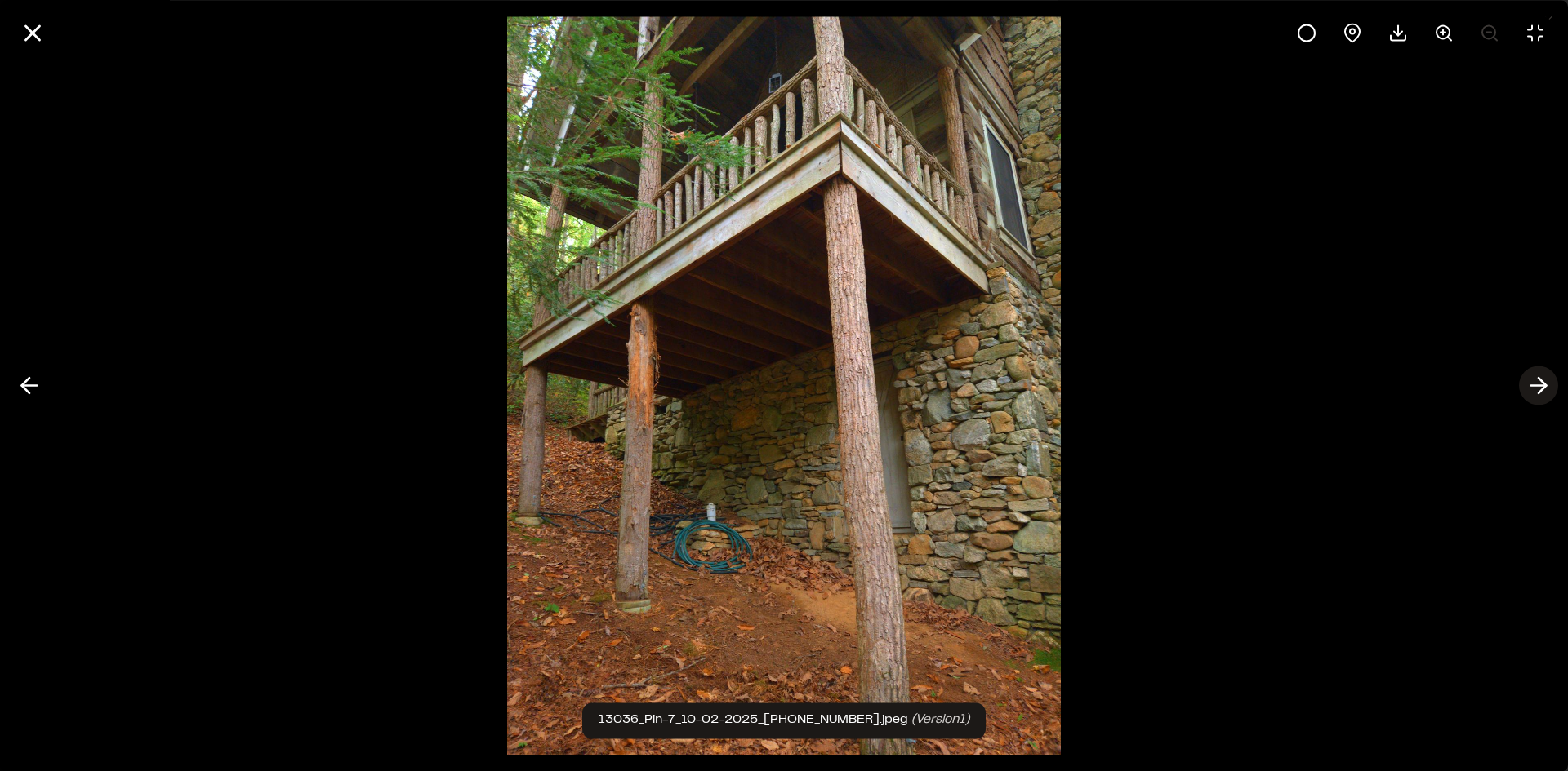
click at [1547, 392] on icon at bounding box center [1538, 386] width 26 height 28
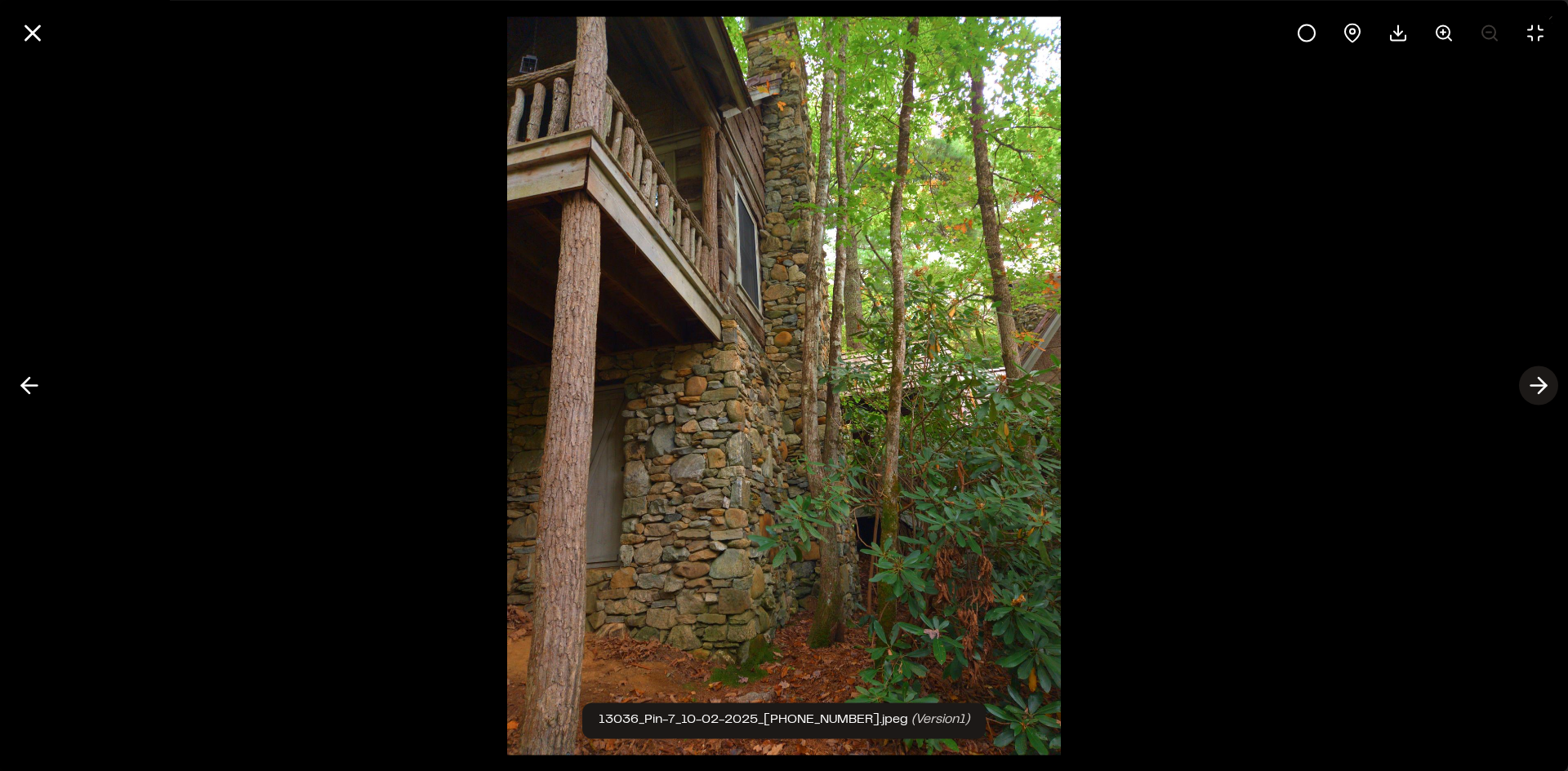
click at [1547, 392] on icon at bounding box center [1538, 386] width 26 height 28
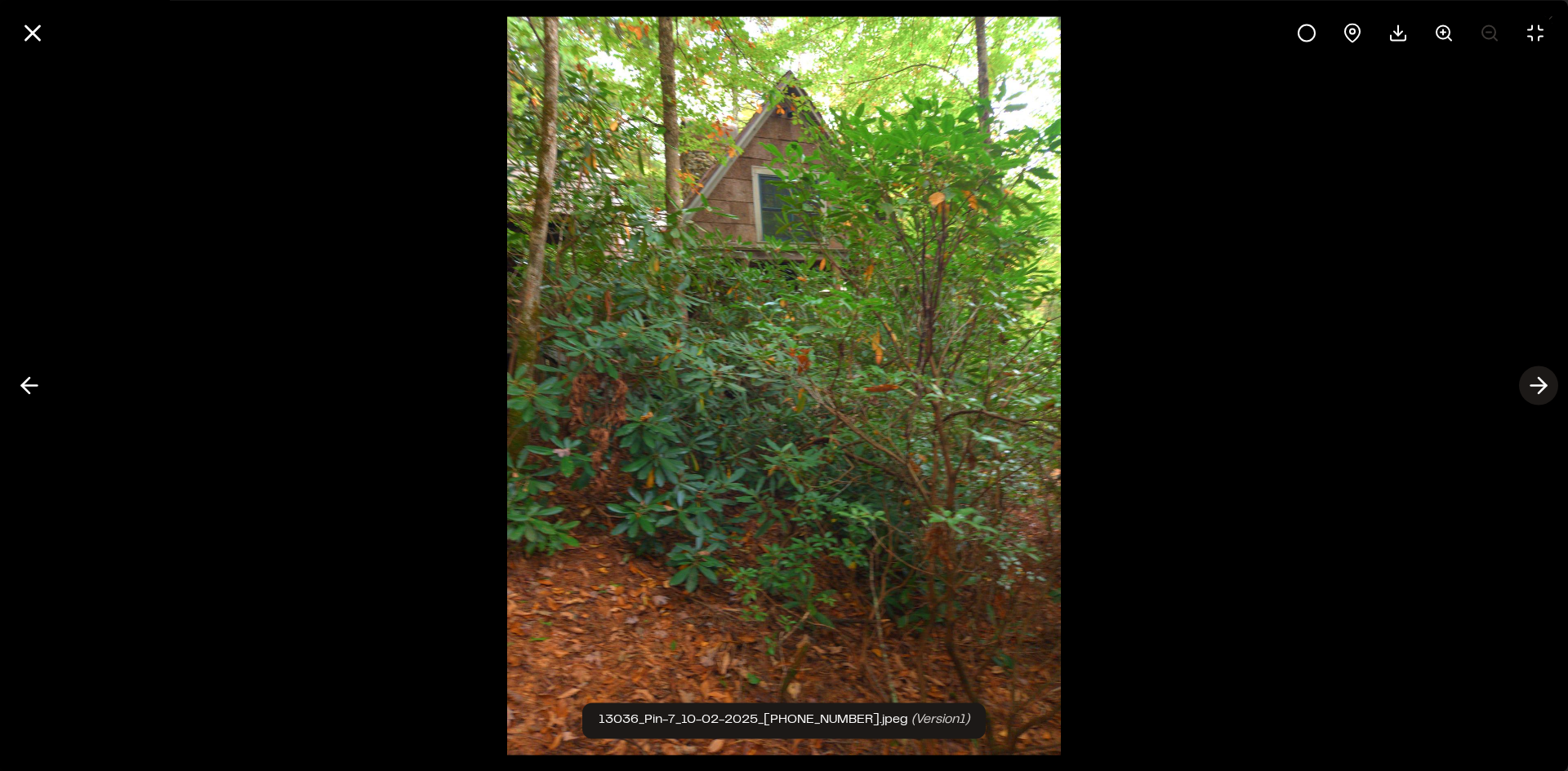
click at [1547, 392] on icon at bounding box center [1538, 386] width 26 height 28
